Goal: Task Accomplishment & Management: Complete application form

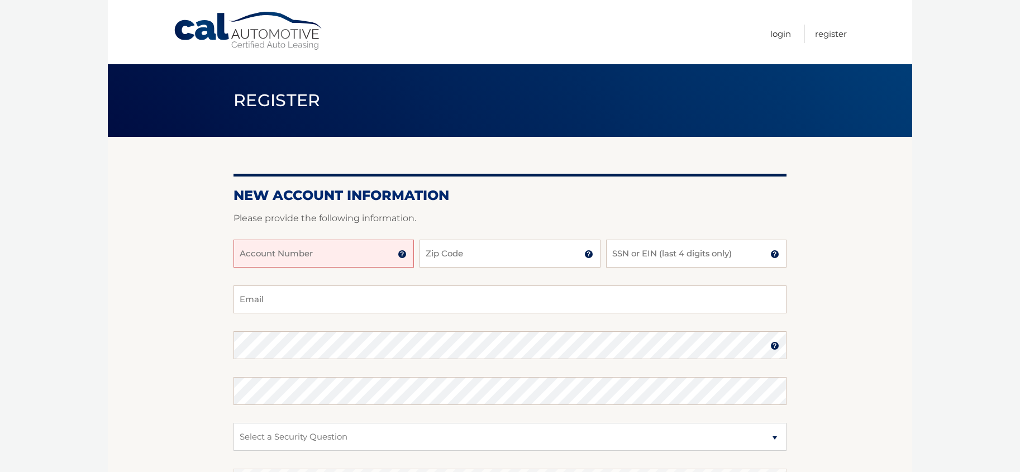
click at [269, 249] on input "Account Number" at bounding box center [323, 254] width 180 height 28
type input "44455982954"
click at [456, 256] on input "Zip Code" at bounding box center [509, 254] width 180 height 28
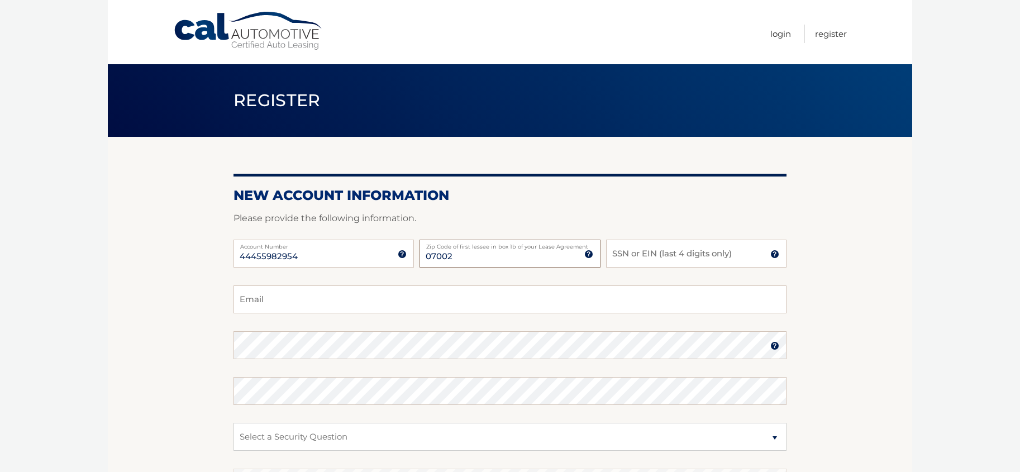
type input "07002"
click at [643, 250] on input "SSN or EIN (last 4 digits only)" at bounding box center [696, 254] width 180 height 28
type input "9199"
click at [264, 304] on input "Email" at bounding box center [509, 299] width 553 height 28
type input "eyesarewatching04@yahoo.com"
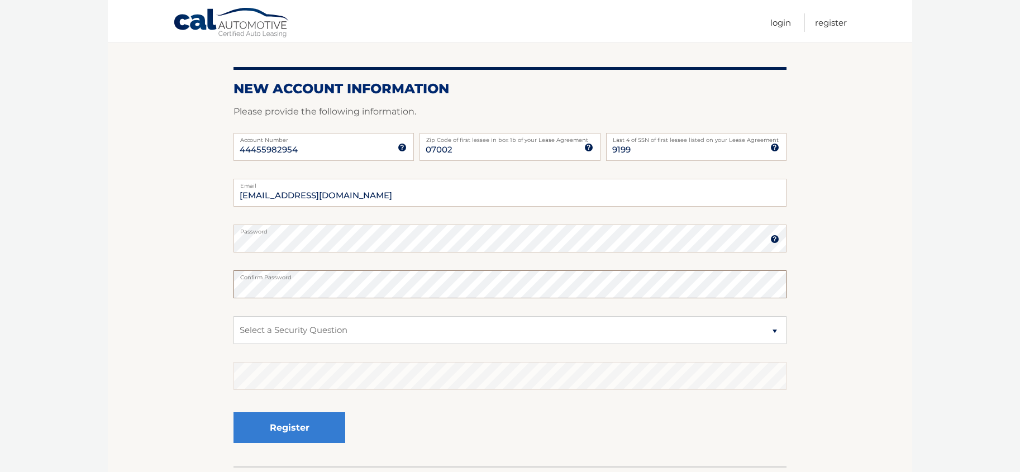
scroll to position [112, 0]
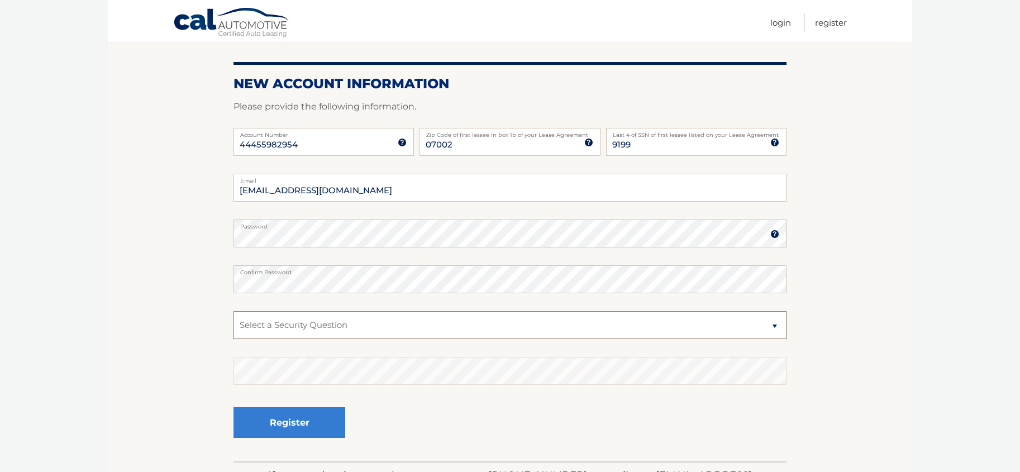
click at [777, 324] on select "Select a Security Question What was the name of your elementary school? What is…" at bounding box center [509, 325] width 553 height 28
click at [786, 410] on section "New Account Information Please provide the following information. 44455982954 A…" at bounding box center [510, 243] width 804 height 436
click at [774, 323] on select "Select a Security Question What was the name of your elementary school? What is…" at bounding box center [509, 325] width 553 height 28
select select "4"
click at [233, 311] on select "Select a Security Question What was the name of your elementary school? What is…" at bounding box center [509, 325] width 553 height 28
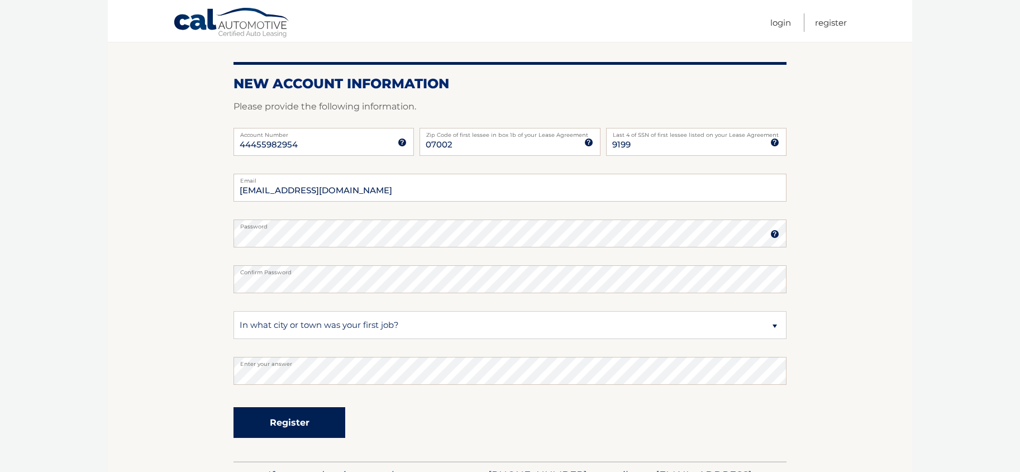
click at [279, 430] on button "Register" at bounding box center [289, 422] width 112 height 31
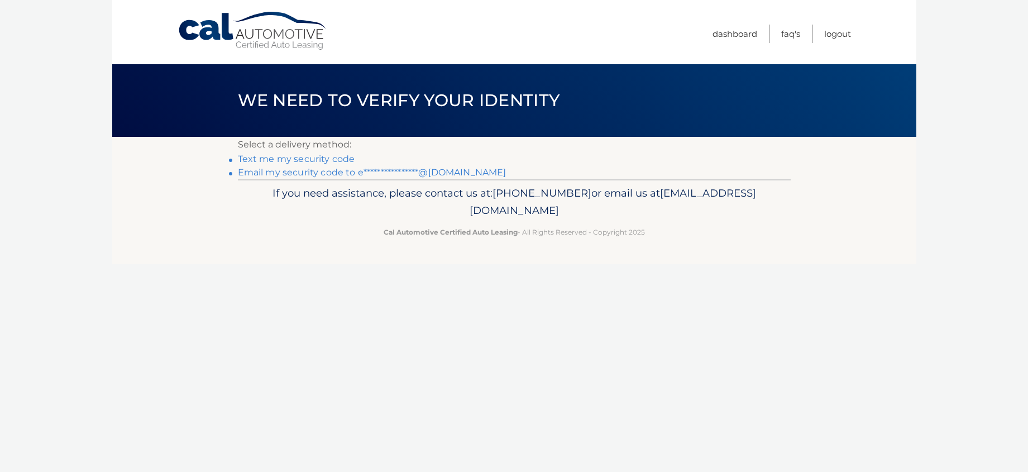
click at [286, 159] on link "Text me my security code" at bounding box center [296, 159] width 117 height 11
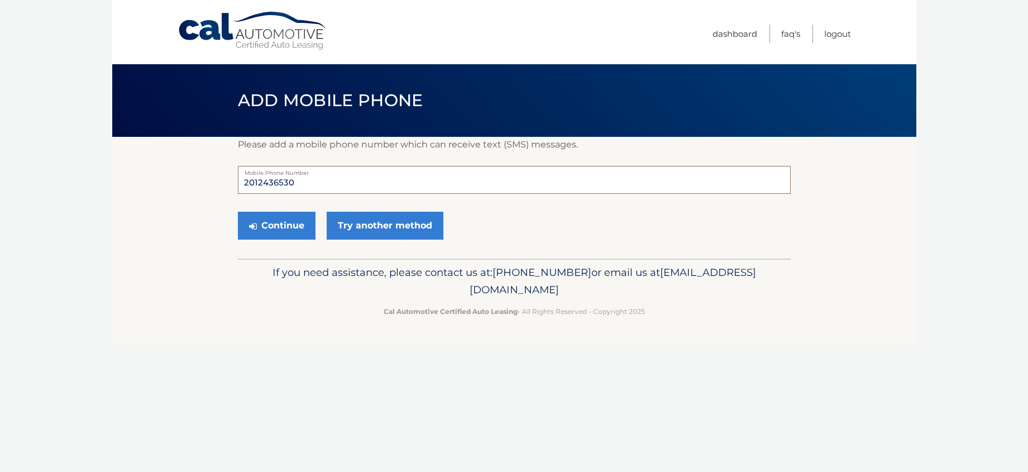
drag, startPoint x: 295, startPoint y: 183, endPoint x: 223, endPoint y: 199, distance: 73.8
click at [223, 199] on section "Please add a mobile phone number which can receive text (SMS) messages. 2012436…" at bounding box center [514, 198] width 804 height 122
type input "5516895080"
click at [281, 228] on button "Continue" at bounding box center [277, 226] width 78 height 28
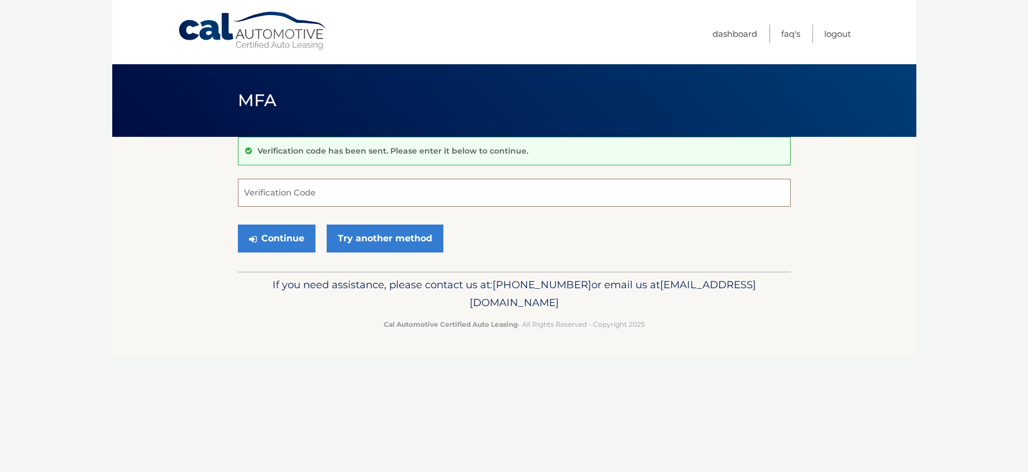
click at [256, 194] on input "Verification Code" at bounding box center [514, 193] width 553 height 28
type input "655199"
click at [284, 235] on button "Continue" at bounding box center [277, 239] width 78 height 28
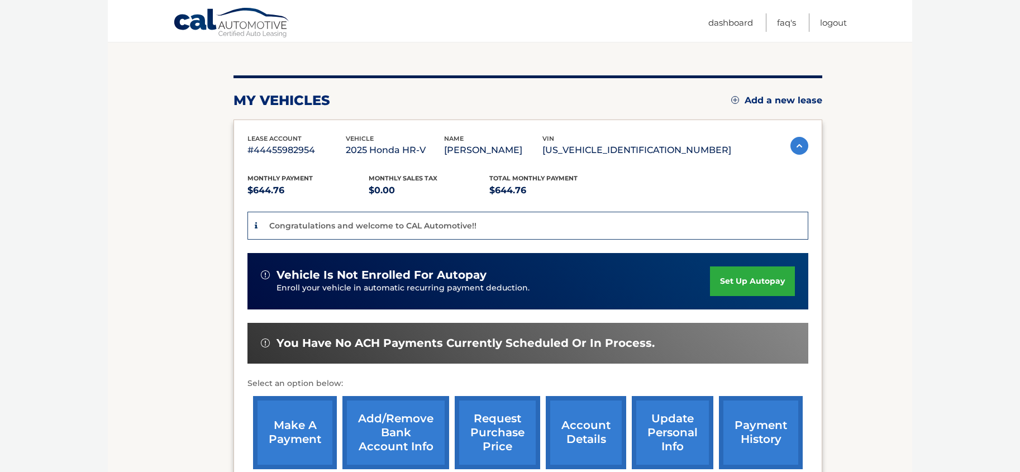
scroll to position [168, 0]
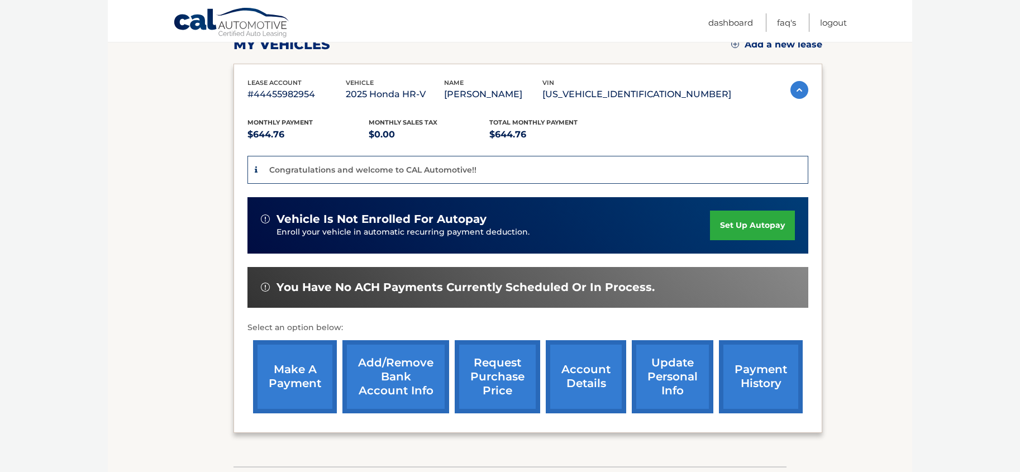
click at [292, 367] on link "make a payment" at bounding box center [295, 376] width 84 height 73
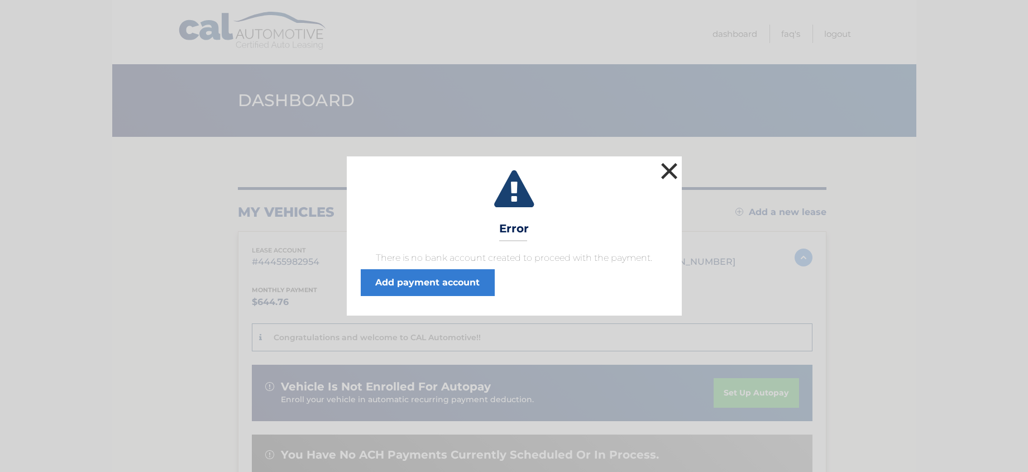
click at [668, 168] on button "×" at bounding box center [670, 171] width 22 height 22
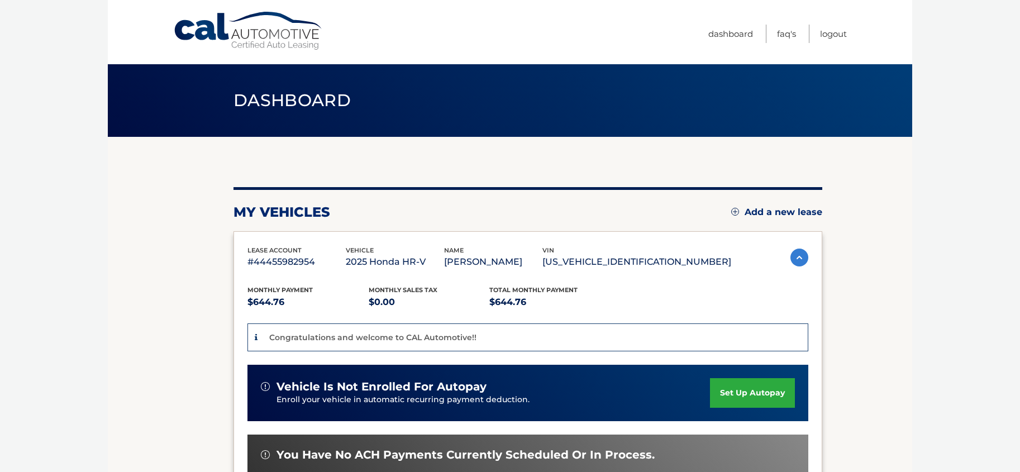
scroll to position [223, 0]
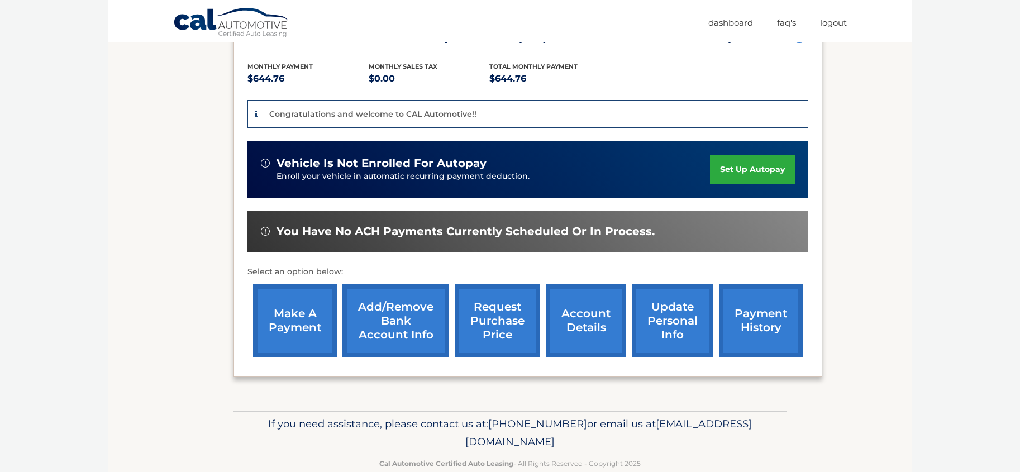
click at [295, 313] on link "make a payment" at bounding box center [295, 320] width 84 height 73
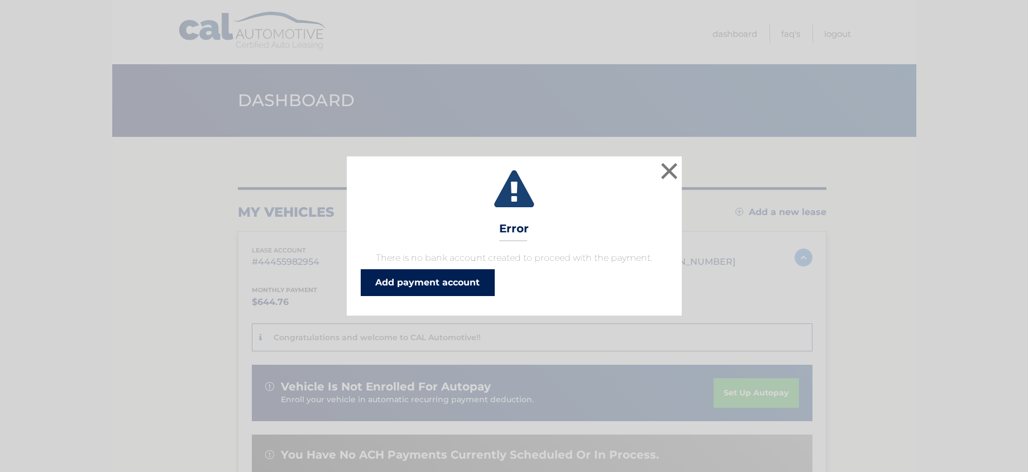
click at [432, 283] on link "Add payment account" at bounding box center [428, 282] width 134 height 27
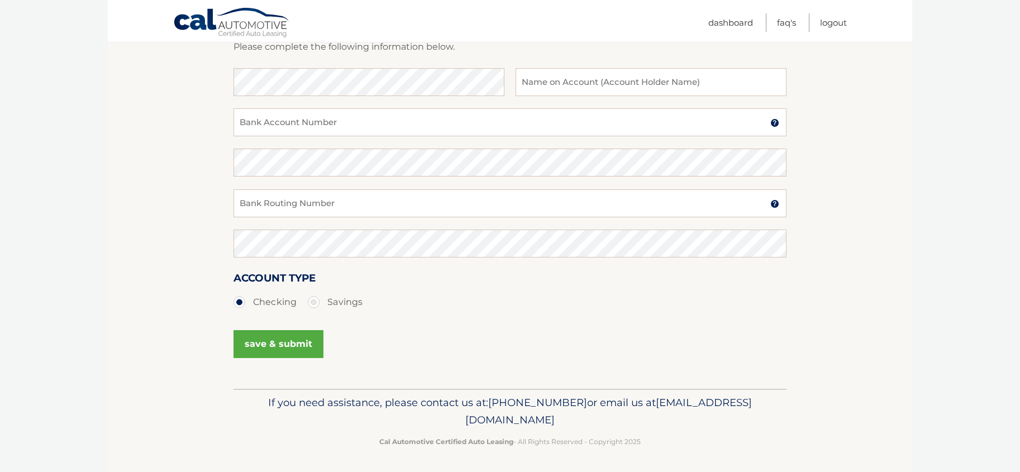
scroll to position [176, 0]
